Goal: Task Accomplishment & Management: Use online tool/utility

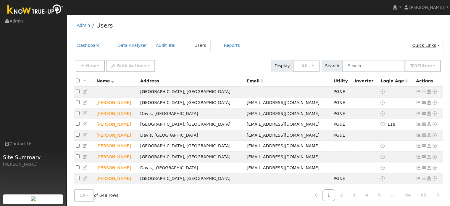
click at [418, 46] on link "Quick Links" at bounding box center [426, 45] width 36 height 11
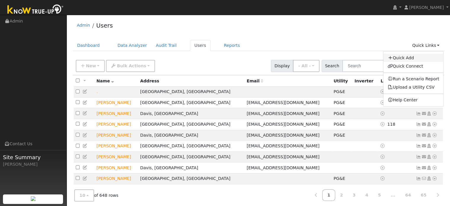
click at [418, 56] on link "Quick Add" at bounding box center [414, 58] width 60 height 8
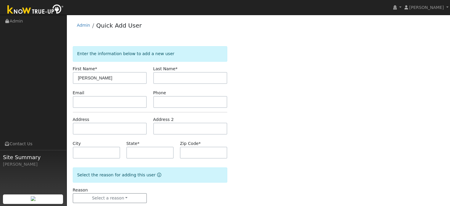
type input "[PERSON_NAME]"
type input "Sharp"
paste input "[EMAIL_ADDRESS][DOMAIN_NAME]"
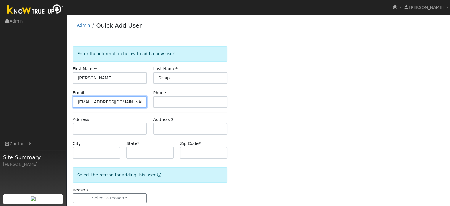
type input "phil@taxsite.com"
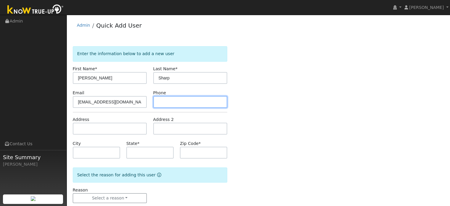
click at [172, 101] on input "text" at bounding box center [190, 102] width 74 height 12
paste input "530-320-5615"
type input "530-320-5615"
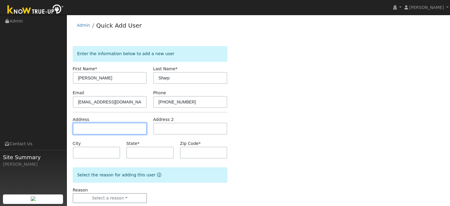
click at [129, 124] on input "text" at bounding box center [110, 129] width 74 height 12
click at [115, 128] on input "text" at bounding box center [110, 129] width 74 height 12
paste input "8945 Derby Ct"
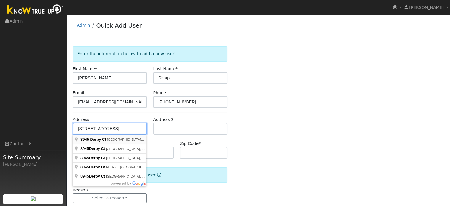
type input "[GEOGRAPHIC_DATA]"
type input "Newcastle"
type input "CA"
type input "95658"
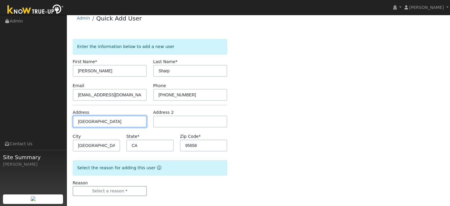
scroll to position [12, 0]
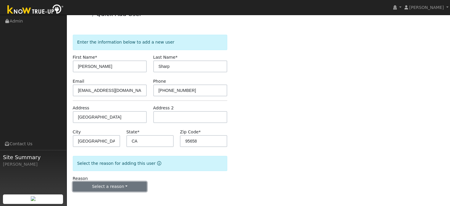
click at [132, 189] on button "Select a reason" at bounding box center [110, 187] width 74 height 10
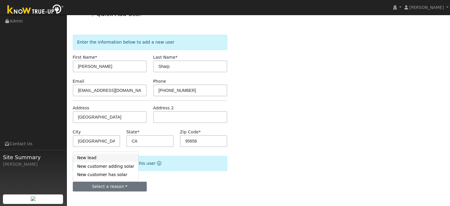
click at [91, 160] on link "New lead" at bounding box center [105, 158] width 65 height 8
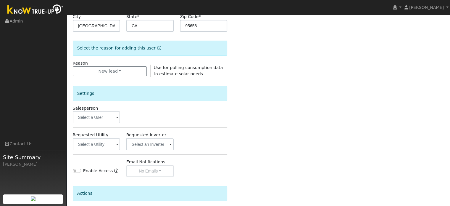
scroll to position [130, 0]
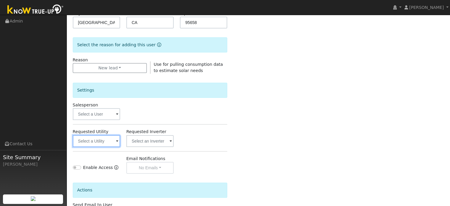
click at [102, 142] on input "text" at bounding box center [96, 141] width 47 height 12
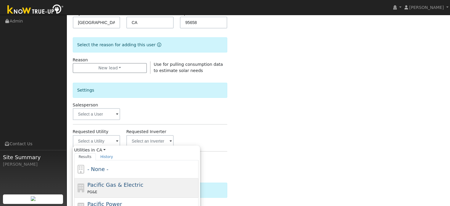
click at [105, 182] on span "Pacific Gas & Electric" at bounding box center [115, 185] width 56 height 6
type input "Pacific Gas & Electric"
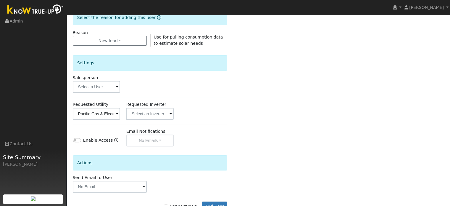
scroll to position [177, 0]
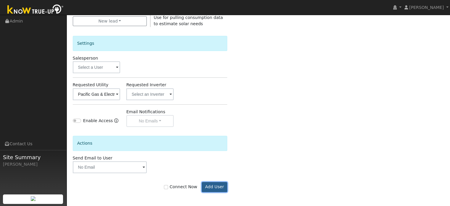
click at [221, 188] on button "Add User" at bounding box center [215, 187] width 26 height 10
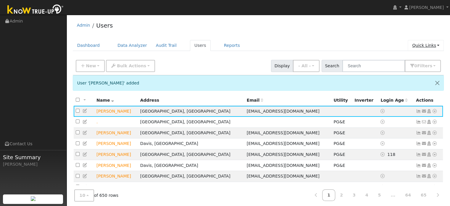
click at [427, 44] on link "Quick Links" at bounding box center [426, 45] width 36 height 11
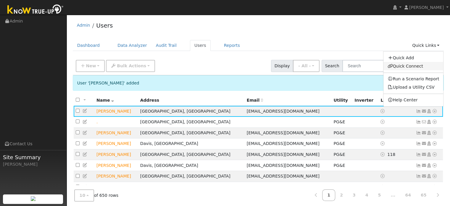
click at [410, 65] on link "Quick Connect" at bounding box center [414, 66] width 60 height 8
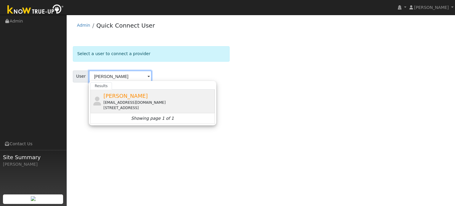
type input "[PERSON_NAME]"
click at [118, 97] on span "[PERSON_NAME]" at bounding box center [125, 96] width 44 height 6
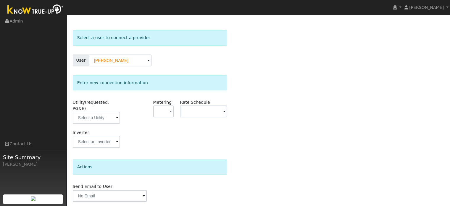
scroll to position [30, 0]
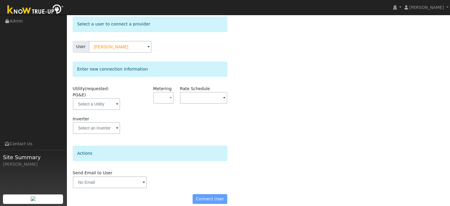
click at [217, 194] on div "Connect User" at bounding box center [150, 199] width 161 height 10
click at [206, 194] on div "Connect User" at bounding box center [150, 199] width 161 height 10
click at [103, 98] on input "text" at bounding box center [96, 104] width 47 height 12
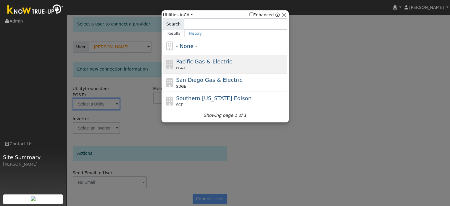
click at [199, 65] on div "Pacific Gas & Electric PG&E" at bounding box center [231, 63] width 110 height 13
type input "PG&E"
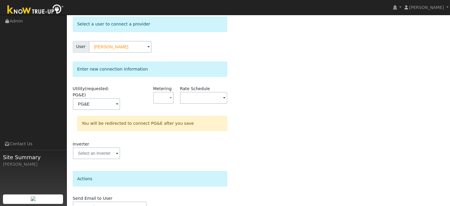
scroll to position [55, 0]
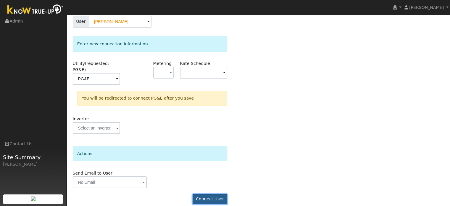
click at [213, 194] on button "Connect User" at bounding box center [210, 199] width 35 height 10
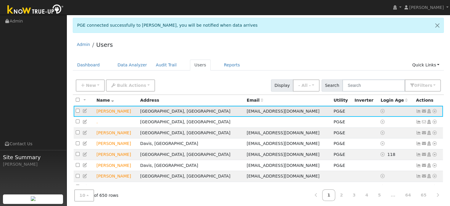
click at [436, 110] on icon at bounding box center [434, 111] width 5 height 4
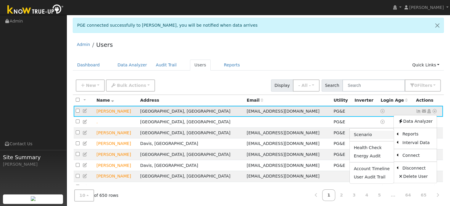
click at [371, 133] on link "Scenario" at bounding box center [372, 135] width 44 height 8
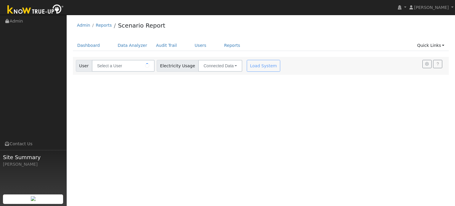
type input "[PERSON_NAME]"
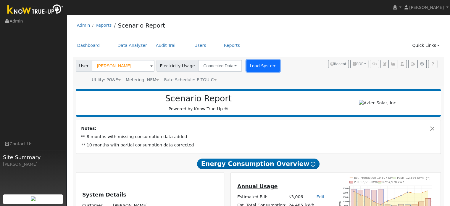
click at [260, 63] on button "Load System" at bounding box center [264, 66] width 34 height 12
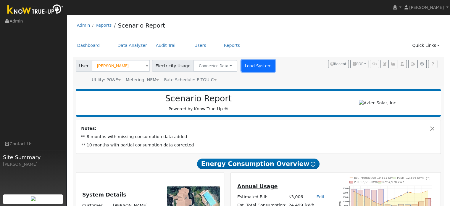
click at [260, 63] on button "Load System" at bounding box center [259, 66] width 34 height 12
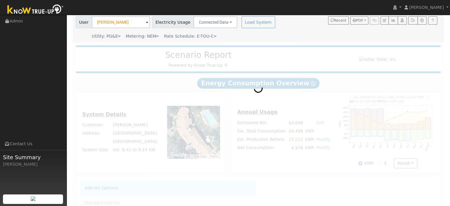
scroll to position [59, 0]
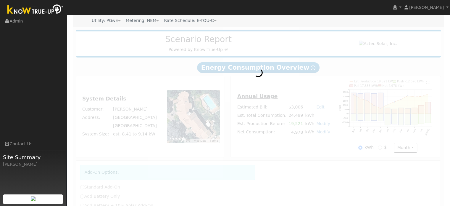
radio input "true"
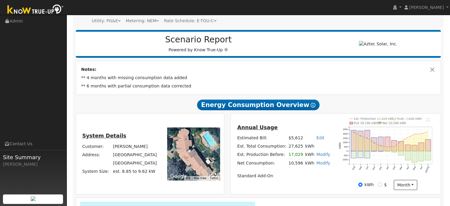
scroll to position [59, 0]
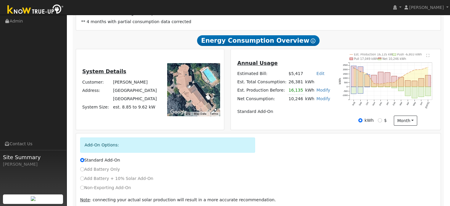
scroll to position [91, 0]
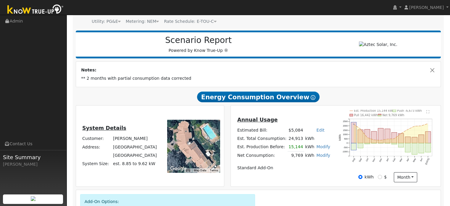
scroll to position [59, 0]
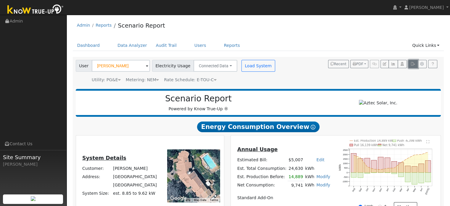
click at [411, 65] on button "button" at bounding box center [413, 64] width 9 height 8
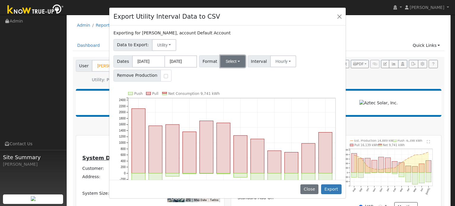
click at [231, 65] on button "Select" at bounding box center [232, 61] width 25 height 12
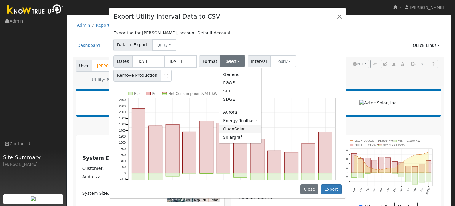
click at [229, 129] on link "OpenSolar" at bounding box center [240, 129] width 42 height 8
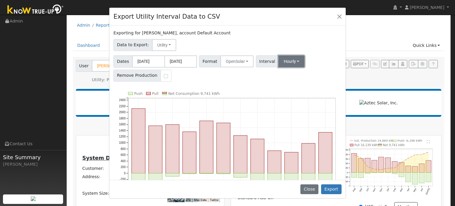
click at [283, 65] on button "Hourly" at bounding box center [291, 61] width 26 height 12
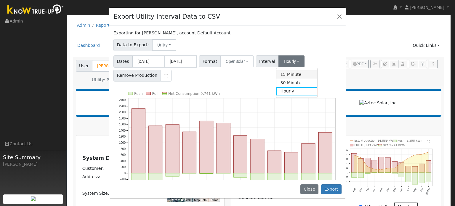
click at [287, 77] on link "15 Minute" at bounding box center [296, 74] width 41 height 8
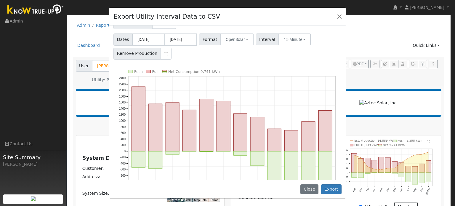
scroll to position [56, 0]
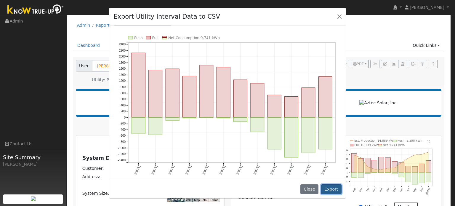
click at [336, 188] on button "Export" at bounding box center [331, 189] width 20 height 10
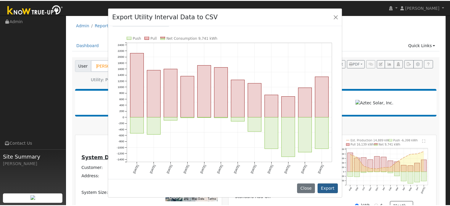
scroll to position [0, 0]
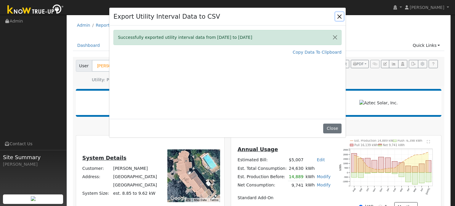
click at [339, 20] on button "Close" at bounding box center [339, 16] width 8 height 8
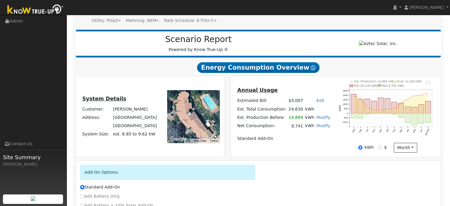
scroll to position [114, 0]
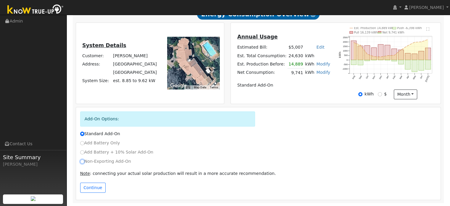
click at [82, 163] on input "Non-Exporting Add-On" at bounding box center [82, 161] width 4 height 4
radio input "true"
radio input "false"
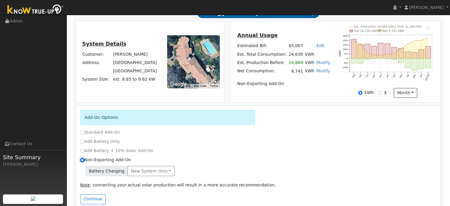
scroll to position [127, 0]
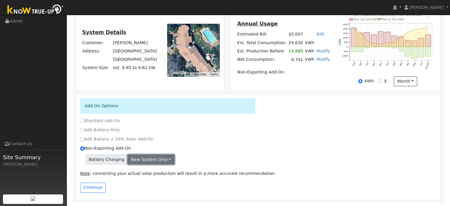
click at [160, 160] on button "New system only" at bounding box center [151, 159] width 47 height 10
click at [172, 148] on div "Non-Exporting Add-On" at bounding box center [258, 148] width 363 height 6
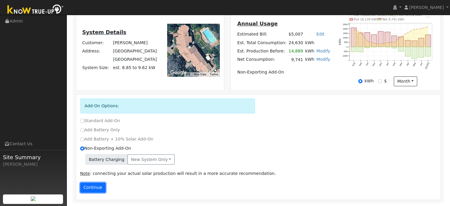
click at [97, 186] on button "Continue" at bounding box center [92, 187] width 25 height 10
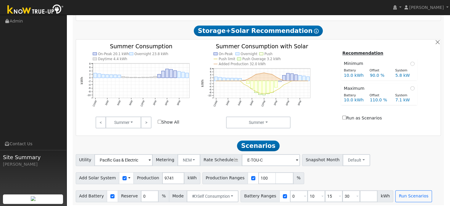
scroll to position [281, 0]
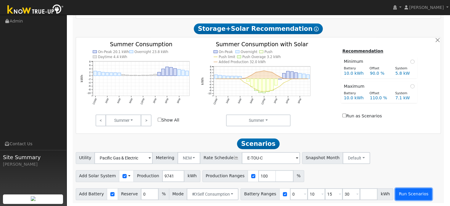
click at [396, 194] on button "Run Scenarios" at bounding box center [414, 194] width 36 height 12
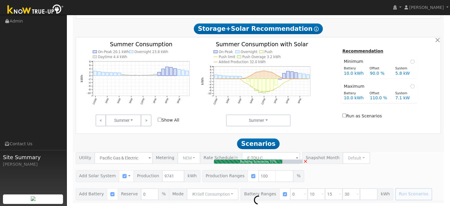
type input "6.5"
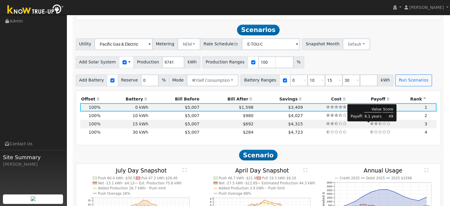
scroll to position [400, 0]
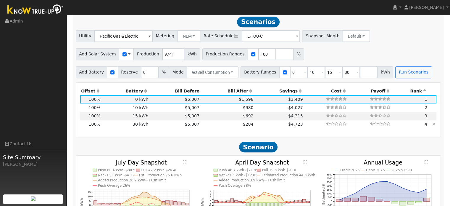
click at [255, 126] on td "$4,723" at bounding box center [279, 124] width 49 height 8
type input "$17,619"
